Goal: Transaction & Acquisition: Download file/media

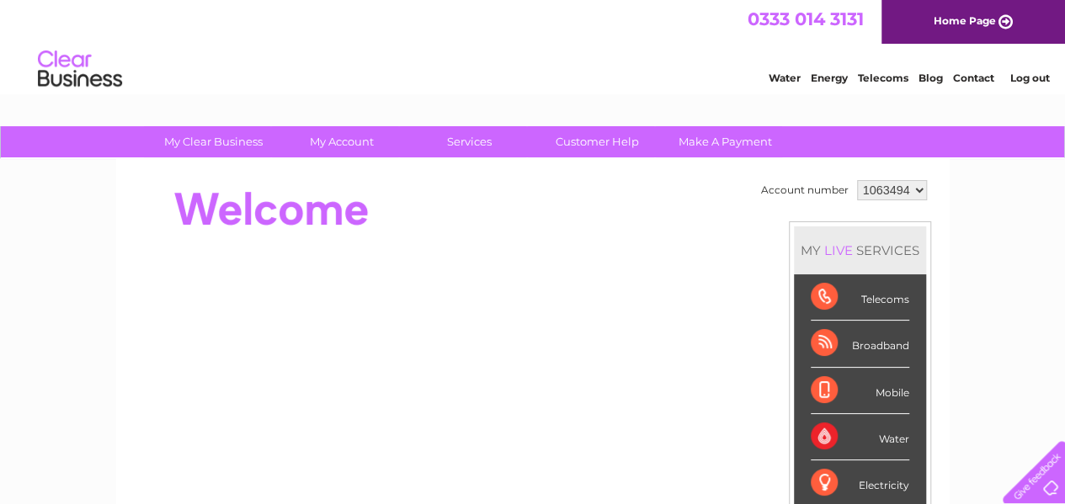
click at [916, 189] on select "1063494" at bounding box center [892, 190] width 70 height 20
click at [857, 180] on select "1063494" at bounding box center [892, 190] width 70 height 20
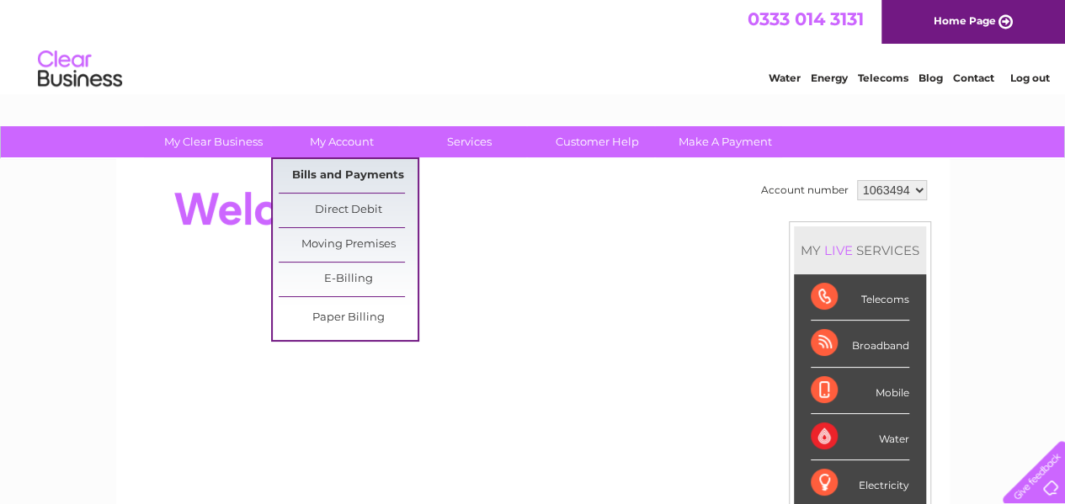
click at [330, 173] on link "Bills and Payments" at bounding box center [348, 176] width 139 height 34
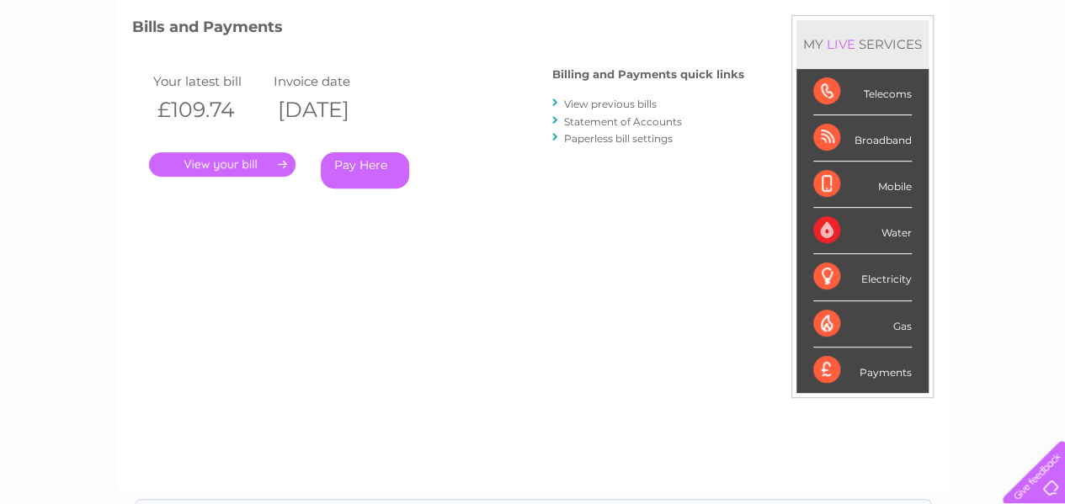
scroll to position [252, 0]
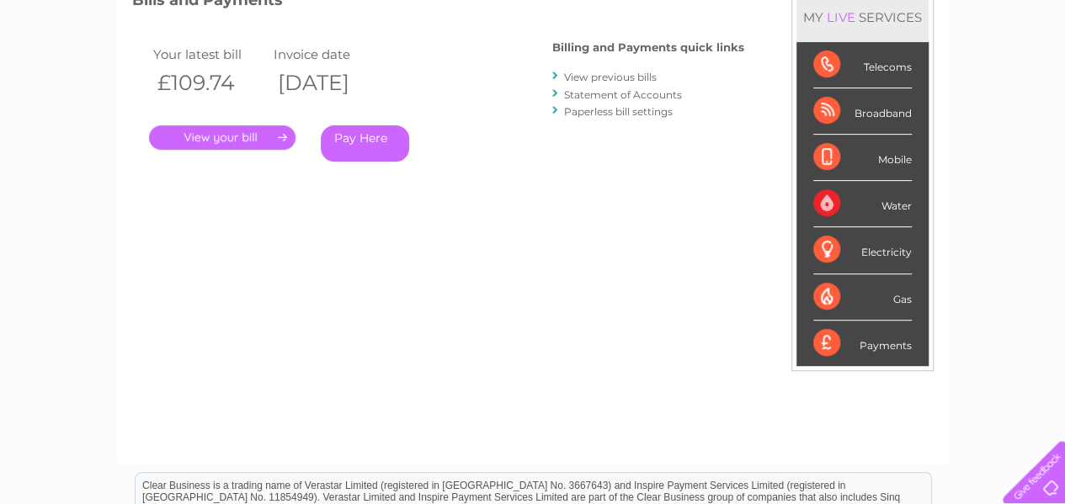
click at [234, 135] on link "." at bounding box center [222, 137] width 146 height 24
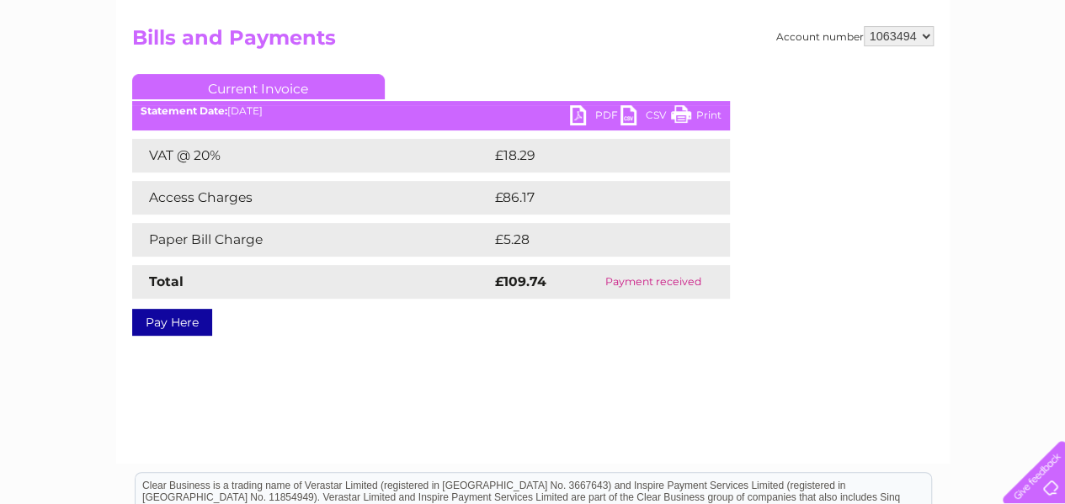
scroll to position [168, 0]
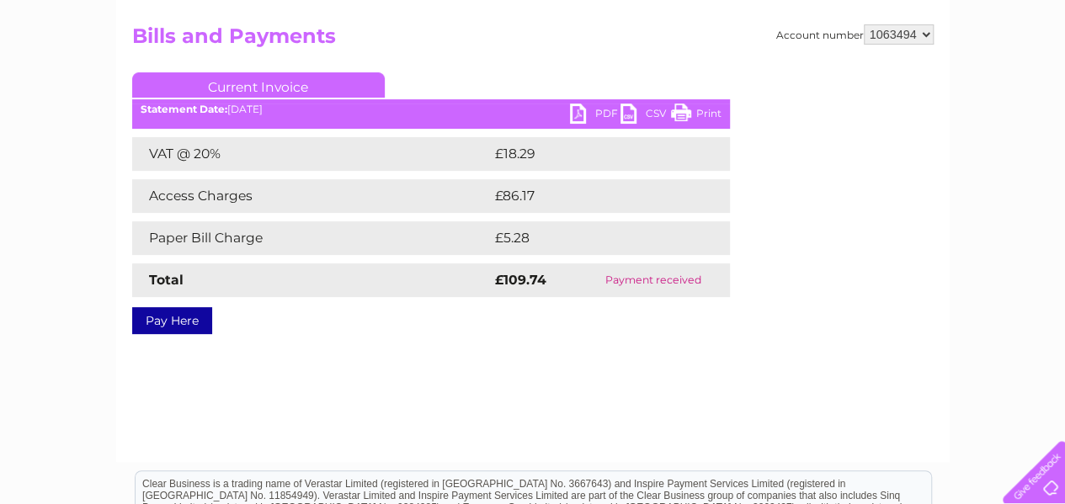
click at [604, 110] on link "PDF" at bounding box center [595, 116] width 50 height 24
click at [605, 112] on link "PDF" at bounding box center [595, 116] width 50 height 24
